Goal: Information Seeking & Learning: Learn about a topic

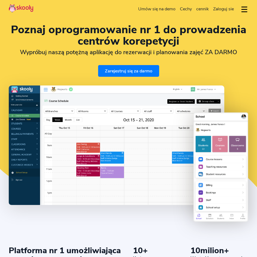
select select "pl"
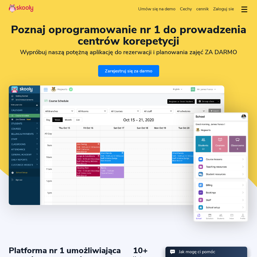
select select "48"
select select "[GEOGRAPHIC_DATA]"
select select "Europe/[GEOGRAPHIC_DATA]"
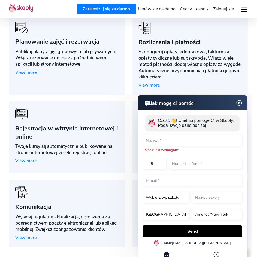
scroll to position [409, 0]
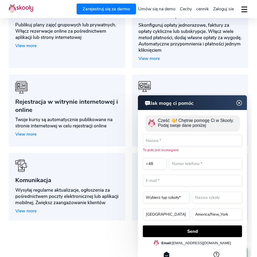
click at [239, 103] on img at bounding box center [239, 103] width 10 height 7
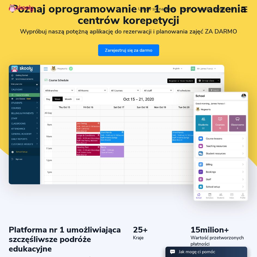
scroll to position [0, 0]
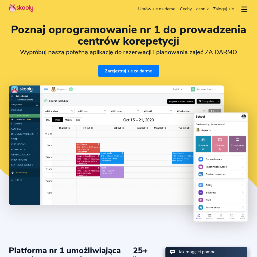
click at [204, 9] on span "cennik" at bounding box center [202, 9] width 13 height 6
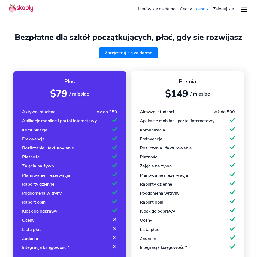
select select "pl"
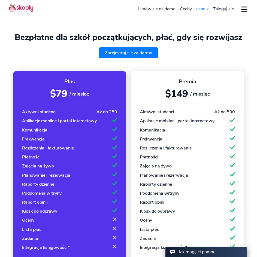
select select "48"
select select "[GEOGRAPHIC_DATA]"
select select "Europe/[GEOGRAPHIC_DATA]"
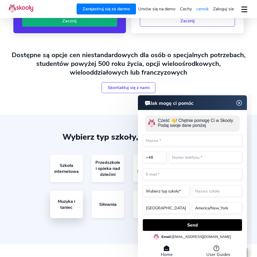
scroll to position [300, 0]
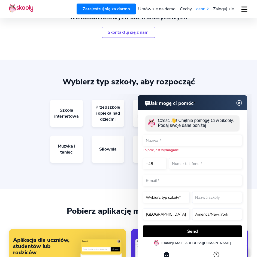
click at [239, 102] on img at bounding box center [239, 103] width 10 height 7
